Goal: Information Seeking & Learning: Learn about a topic

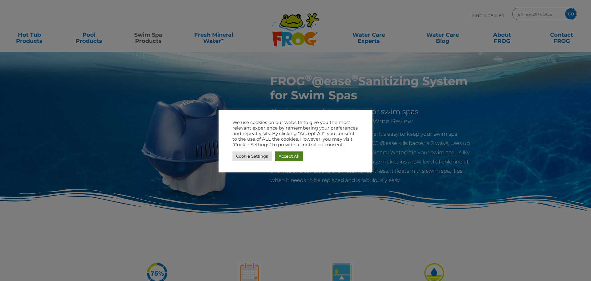
click at [290, 156] on link "Accept All" at bounding box center [289, 156] width 28 height 10
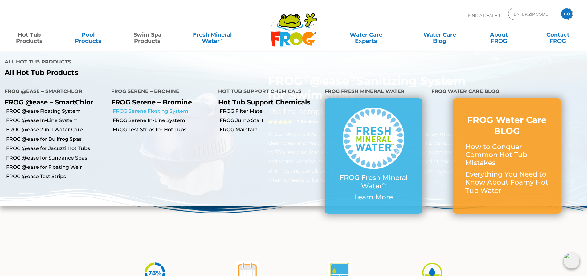
click at [147, 108] on link "FROG Serene Floating System" at bounding box center [163, 111] width 100 height 7
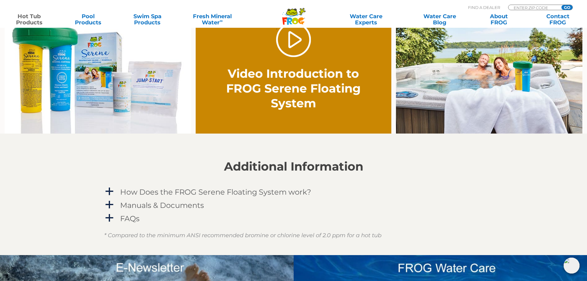
scroll to position [462, 0]
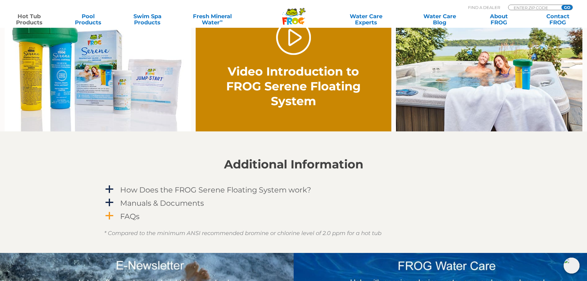
click at [109, 218] on span "a" at bounding box center [109, 215] width 9 height 9
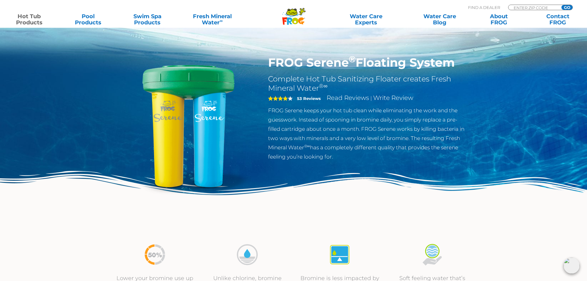
scroll to position [0, 0]
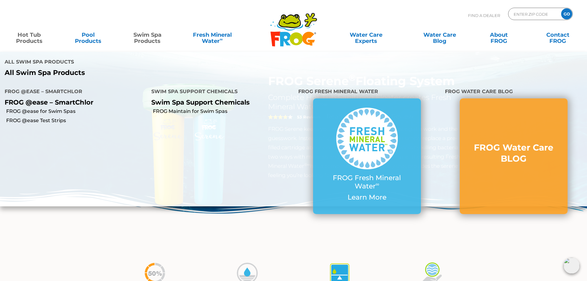
click at [154, 39] on link "Swim Spa Products" at bounding box center [147, 35] width 46 height 12
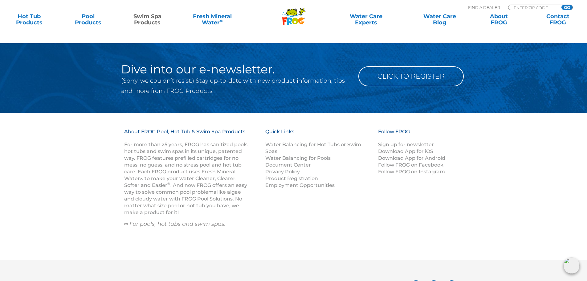
scroll to position [1078, 0]
